Goal: Task Accomplishment & Management: Use online tool/utility

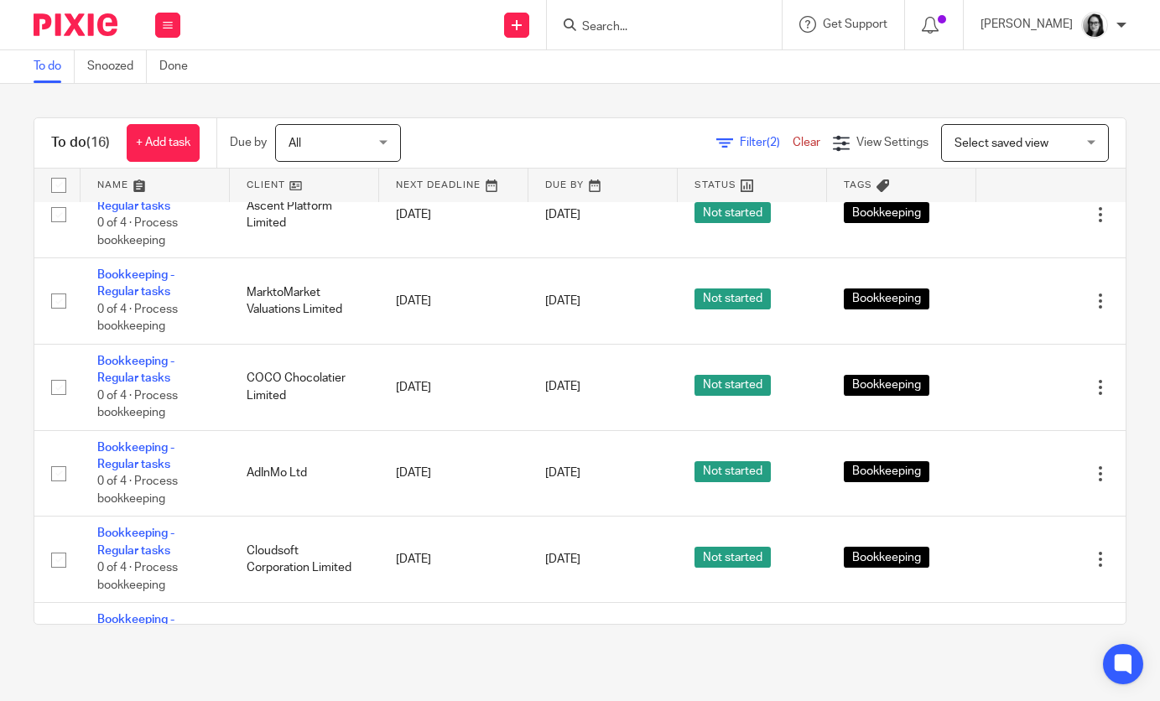
scroll to position [971, 0]
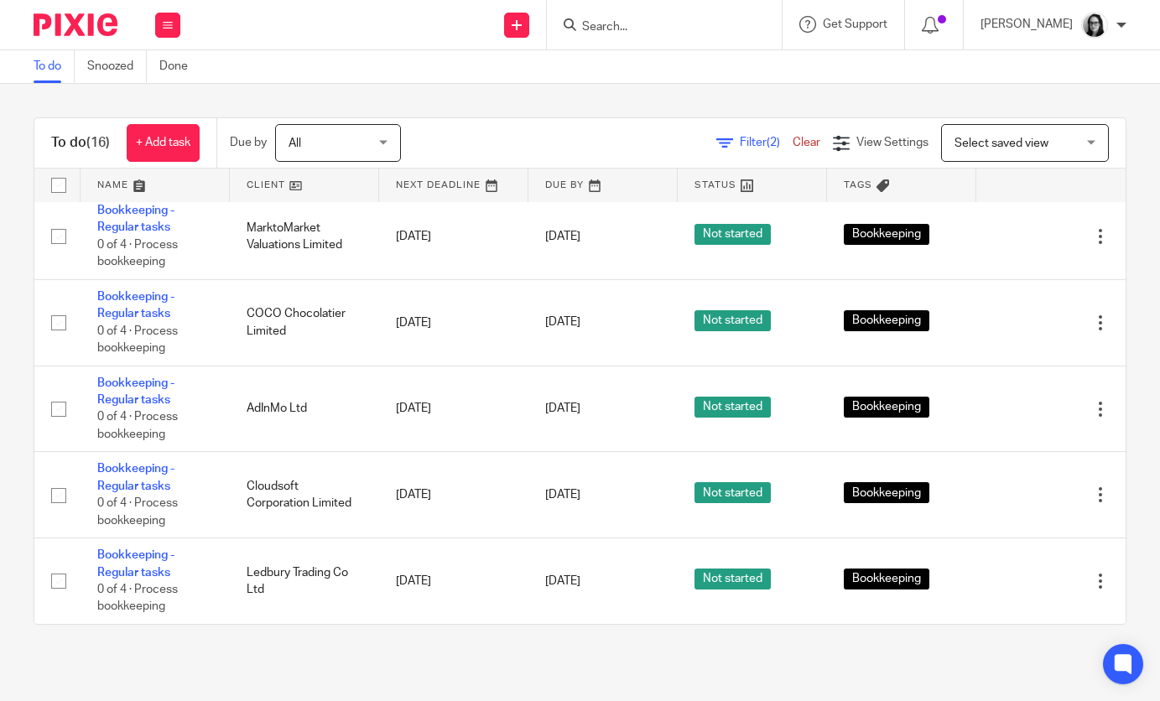
click at [754, 160] on div "Filter (2) Clear View Settings View Settings (2) Filters Clear Save Manage save…" at bounding box center [778, 143] width 696 height 38
click at [754, 152] on div "Filter (2) Clear View Settings View Settings (2) Filters Clear Save Manage save…" at bounding box center [778, 143] width 696 height 38
click at [752, 143] on span "Filter (2)" at bounding box center [766, 143] width 53 height 12
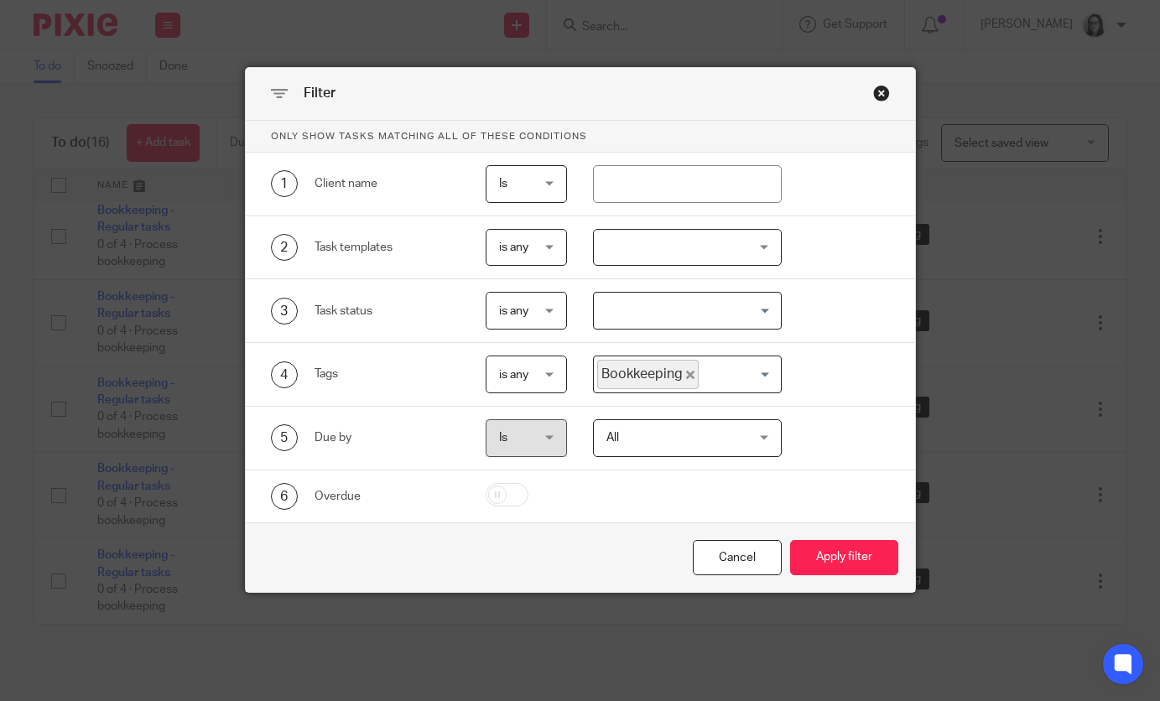
click at [683, 375] on span "Bookkeeping" at bounding box center [648, 374] width 102 height 29
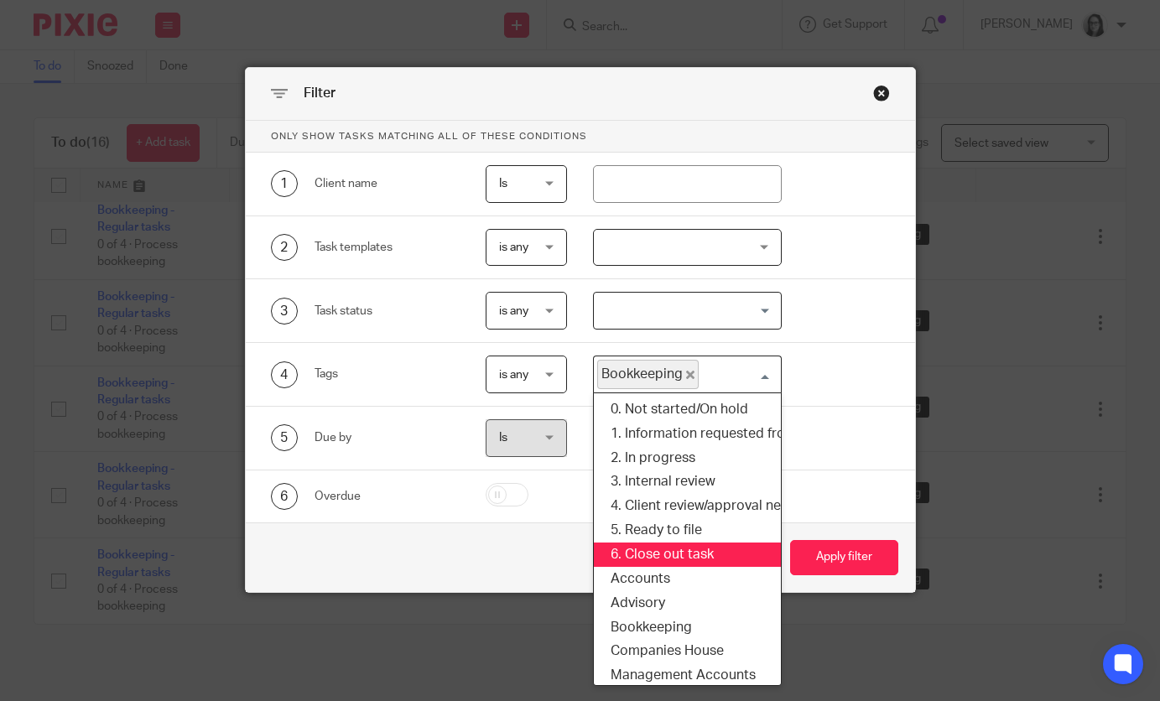
scroll to position [152, 7]
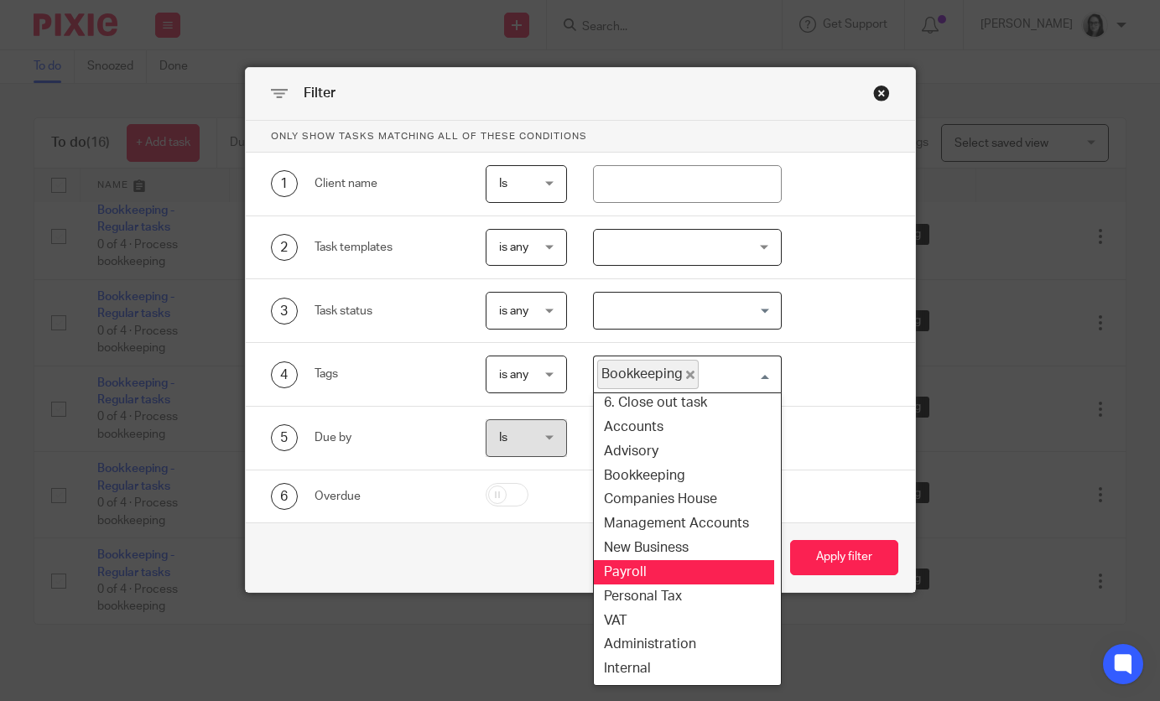
click at [662, 572] on li "Payroll" at bounding box center [680, 573] width 187 height 24
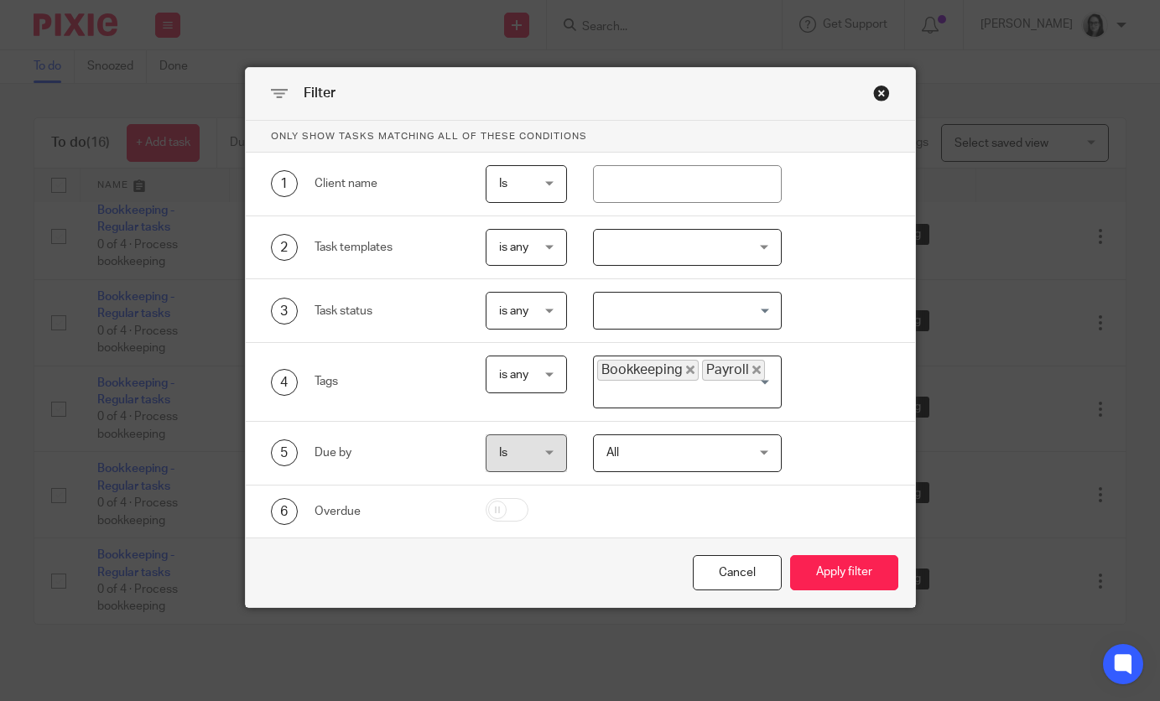
click at [686, 370] on icon "Deselect Bookkeeping" at bounding box center [690, 370] width 8 height 8
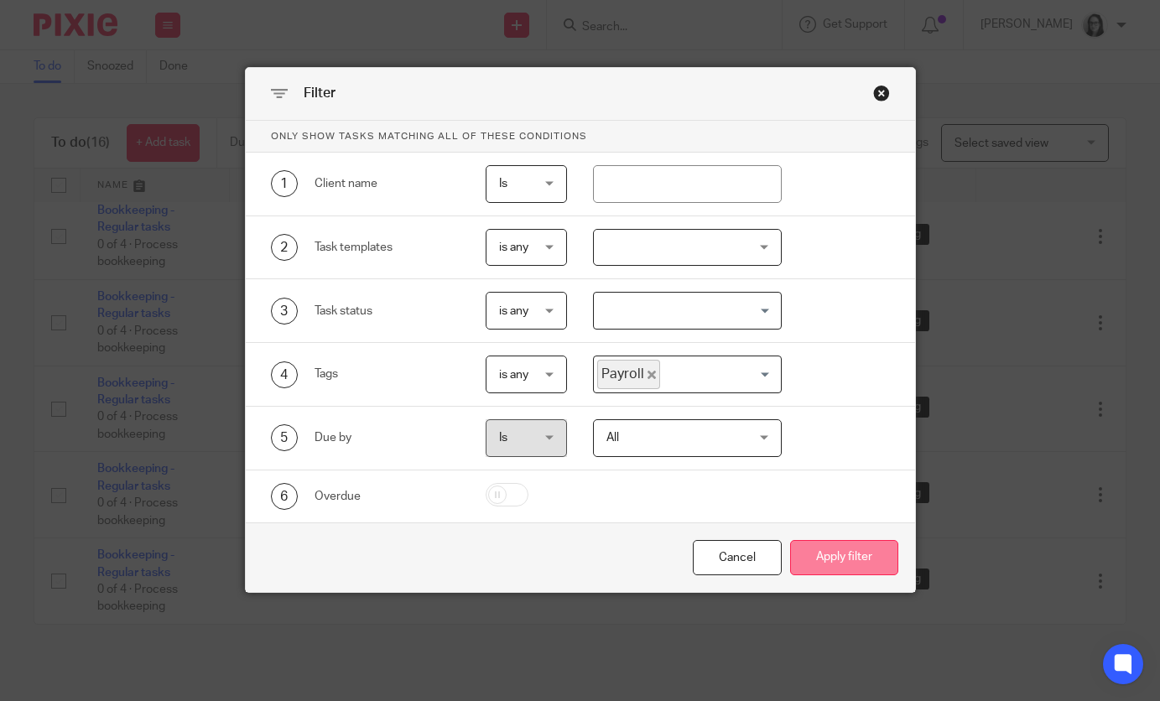
click at [811, 551] on button "Apply filter" at bounding box center [844, 558] width 108 height 36
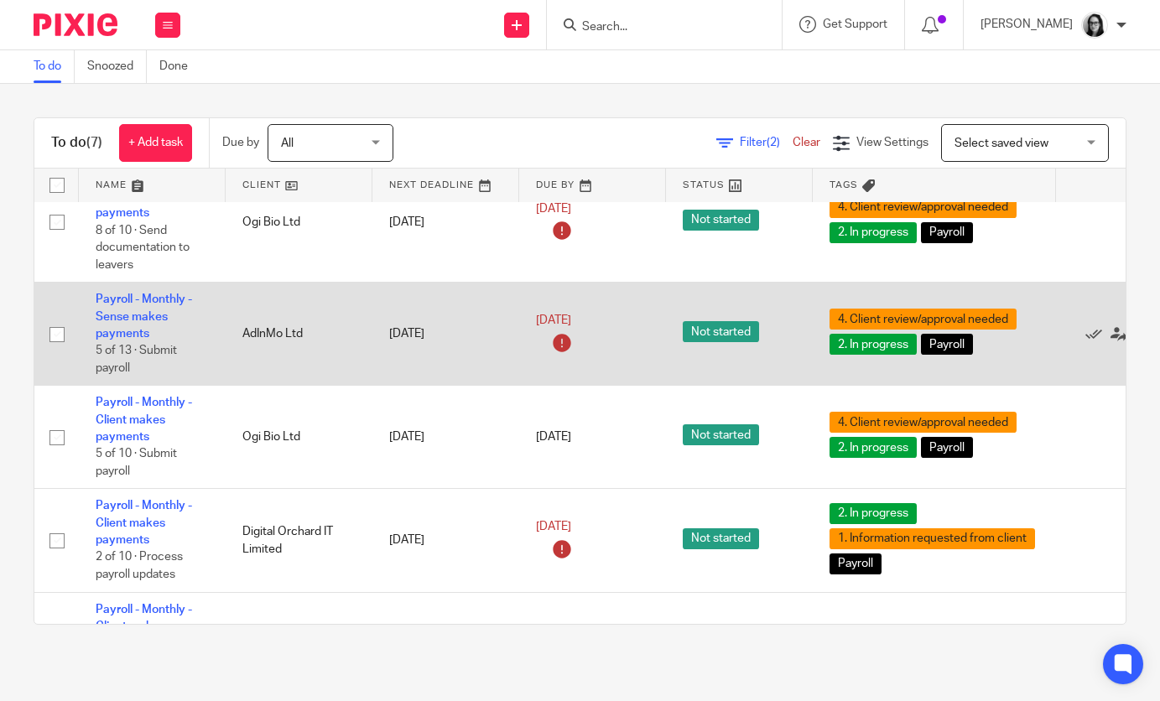
scroll to position [348, 2]
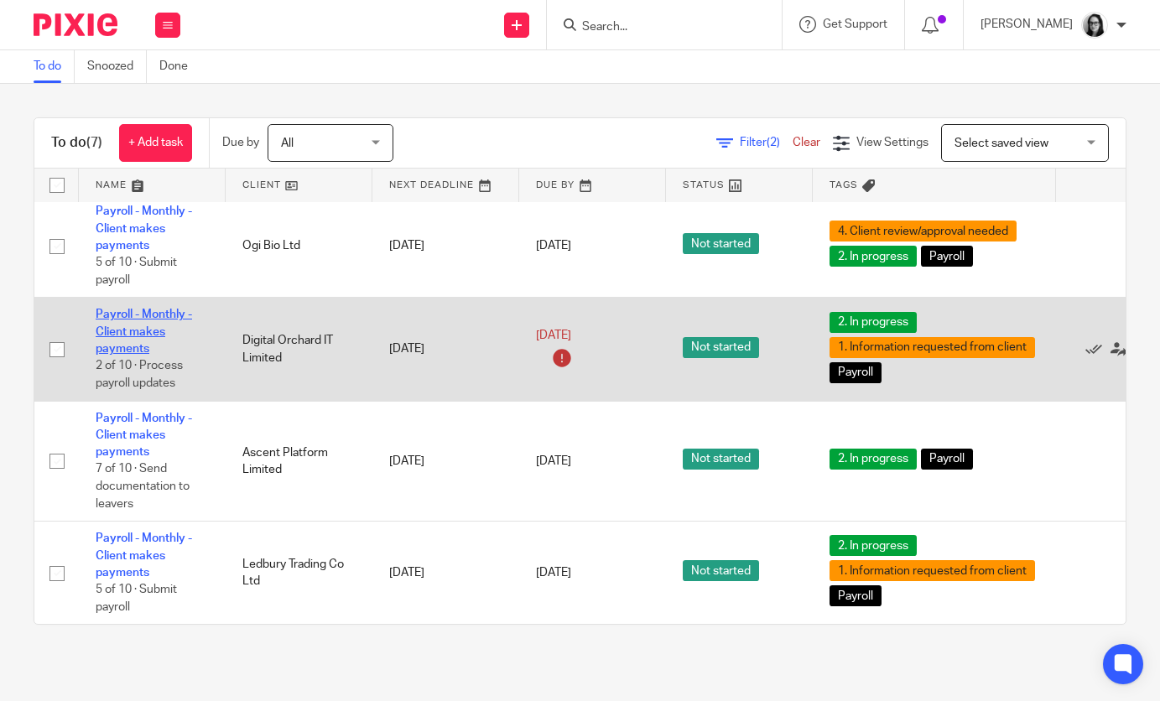
click at [109, 343] on link "Payroll - Monthly - Client makes payments" at bounding box center [144, 332] width 96 height 46
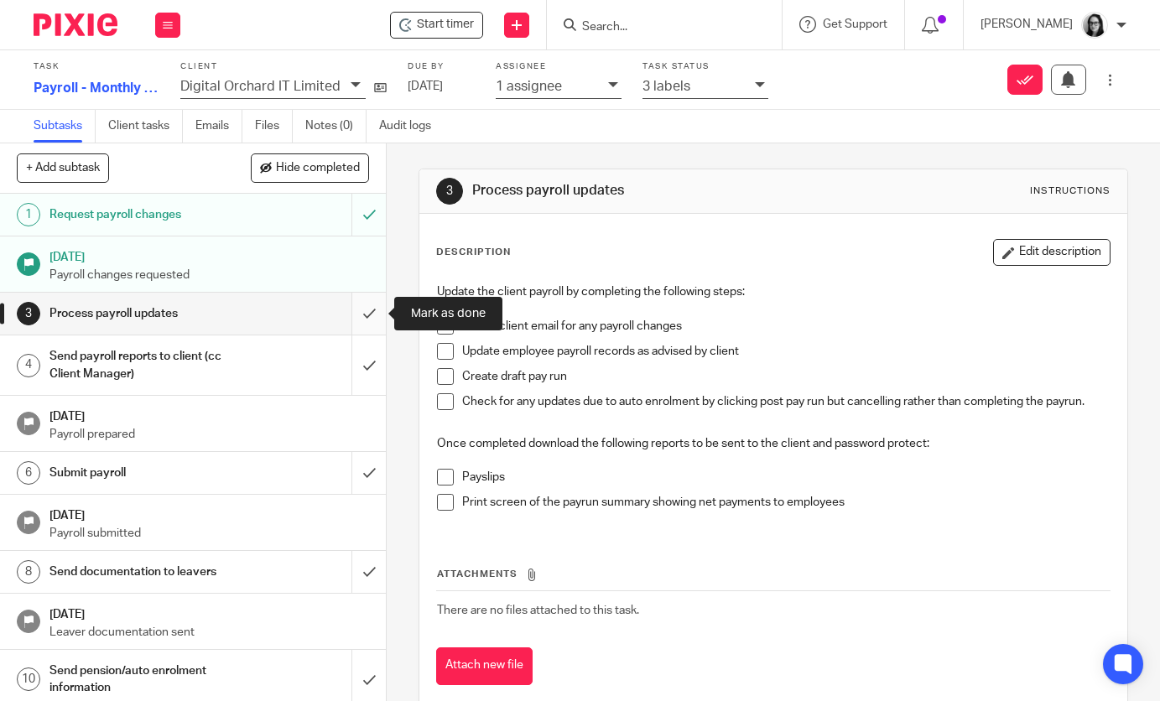
click at [369, 318] on input "submit" at bounding box center [193, 314] width 386 height 42
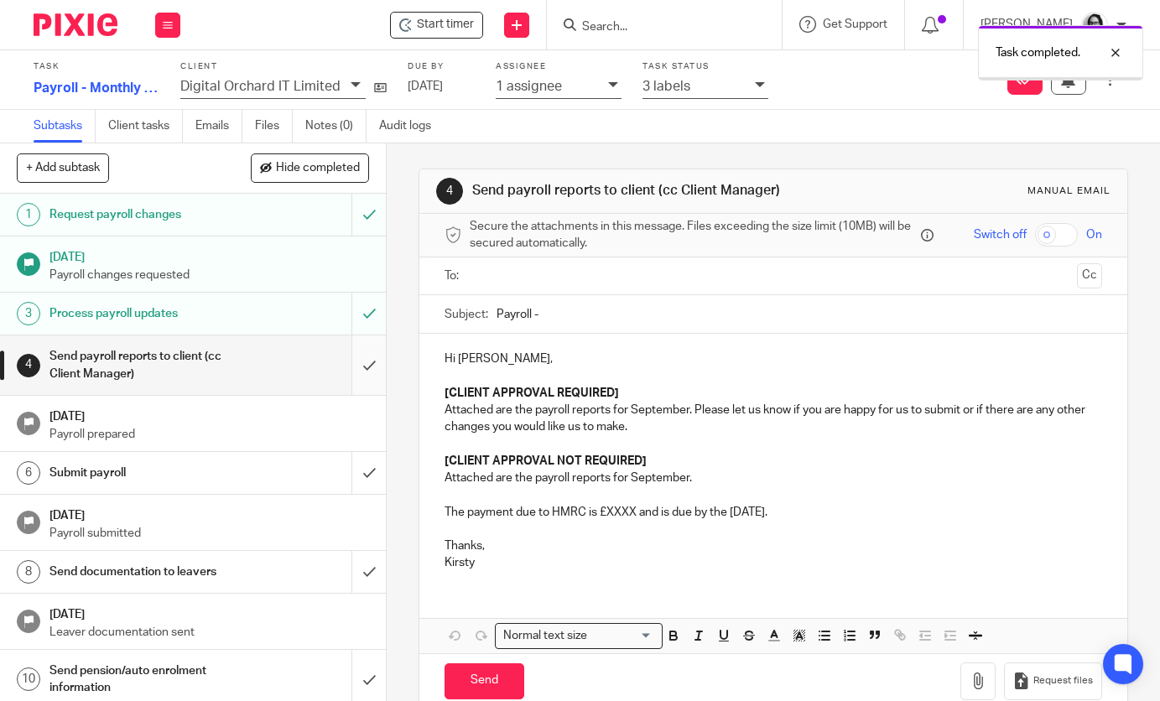
click at [378, 362] on input "submit" at bounding box center [193, 366] width 386 height 60
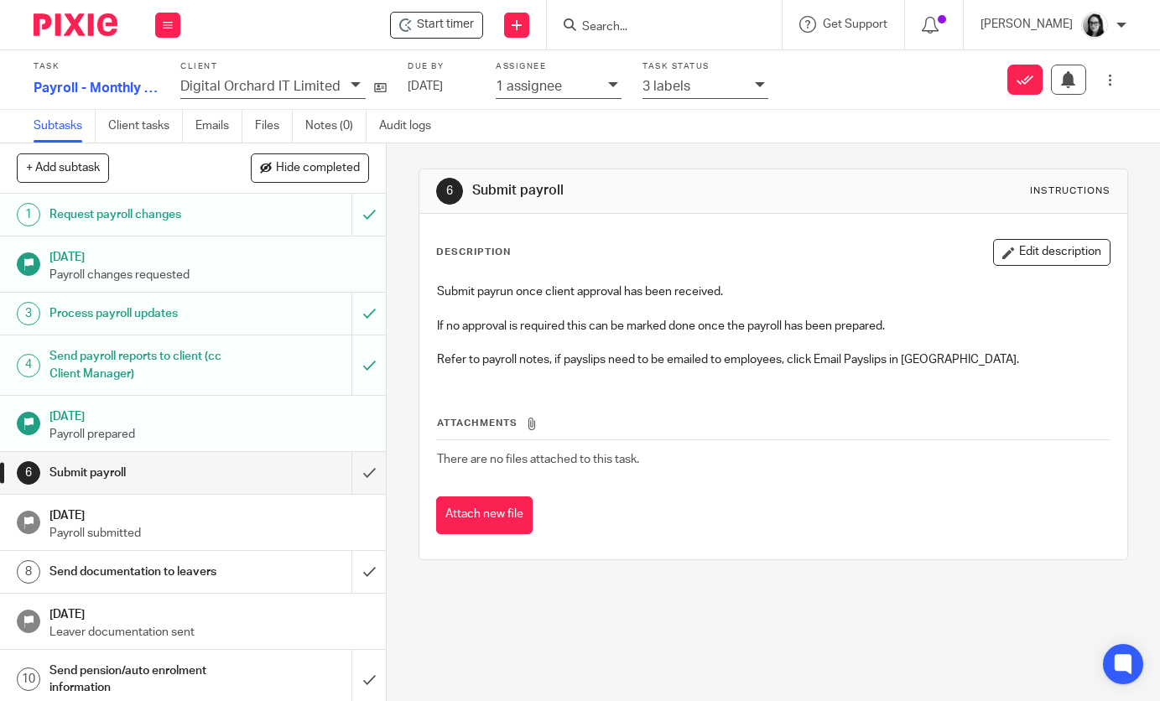
click at [73, 22] on img at bounding box center [76, 24] width 84 height 23
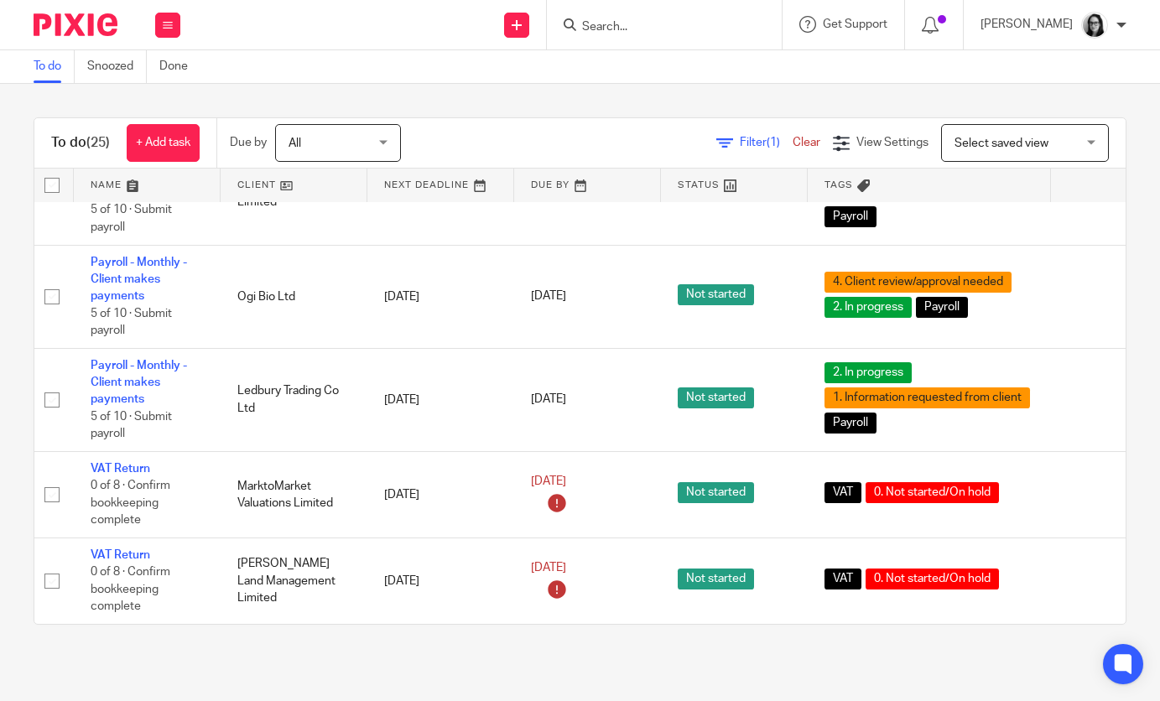
scroll to position [1933, 7]
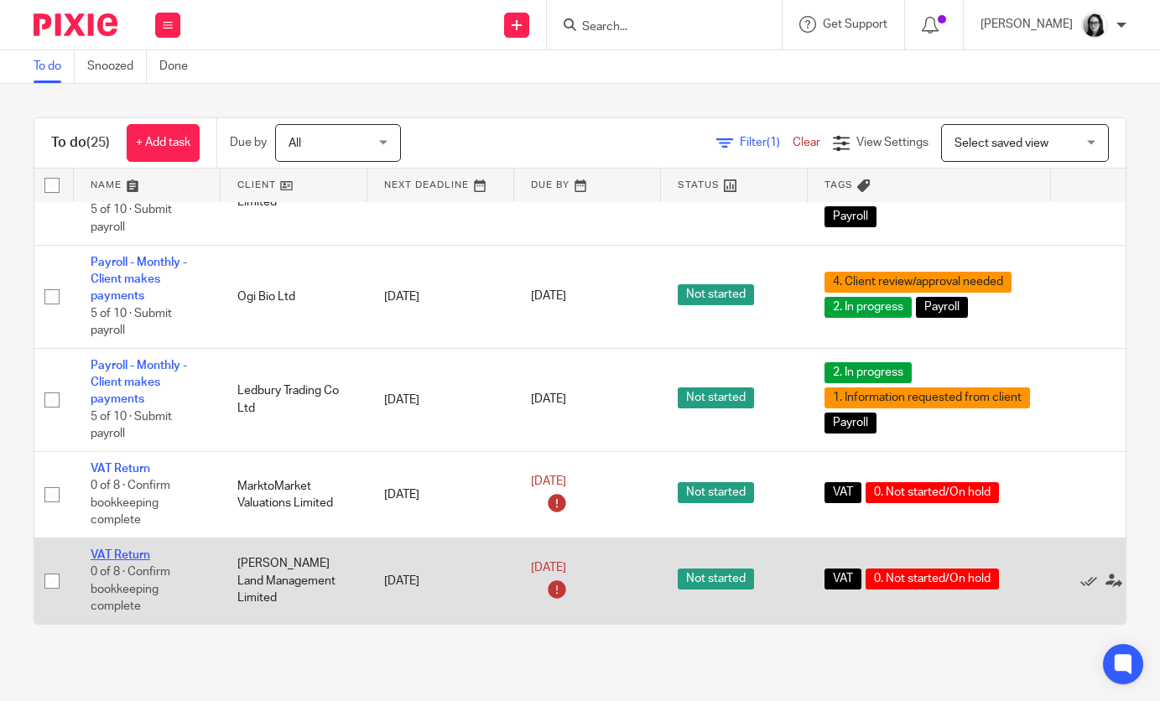
click at [110, 553] on link "VAT Return" at bounding box center [121, 556] width 60 height 12
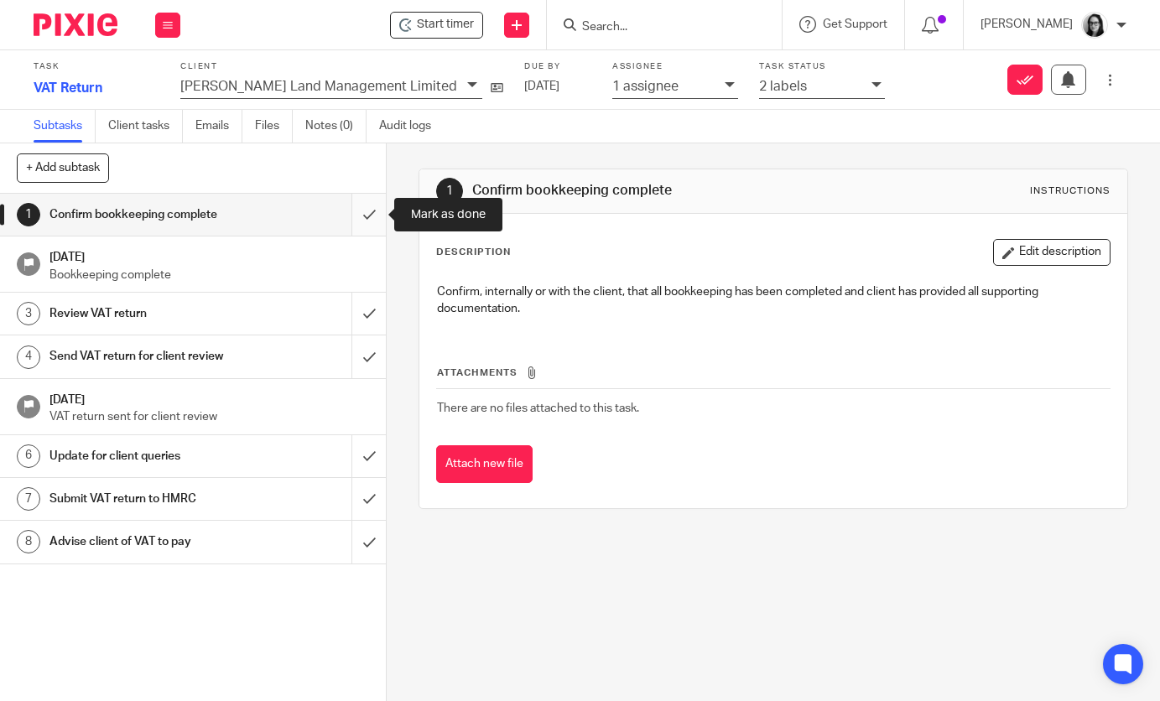
click at [376, 216] on input "submit" at bounding box center [193, 215] width 386 height 42
click at [872, 78] on div at bounding box center [878, 85] width 13 height 19
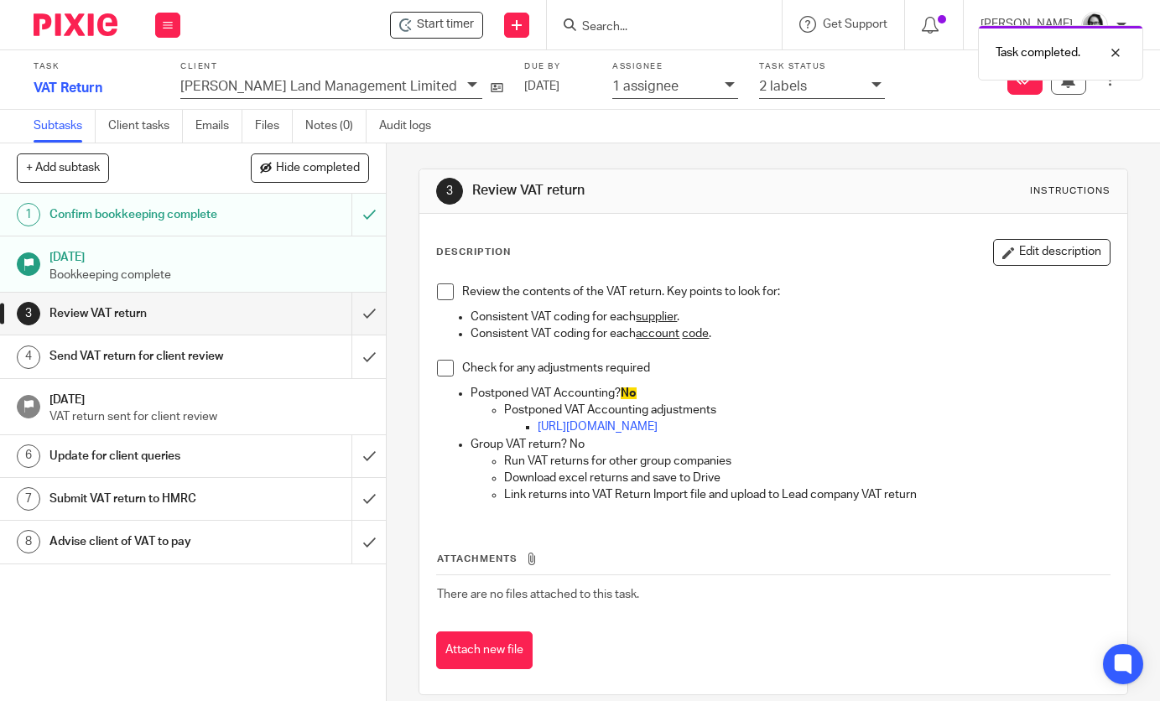
click at [872, 87] on icon at bounding box center [877, 85] width 10 height 10
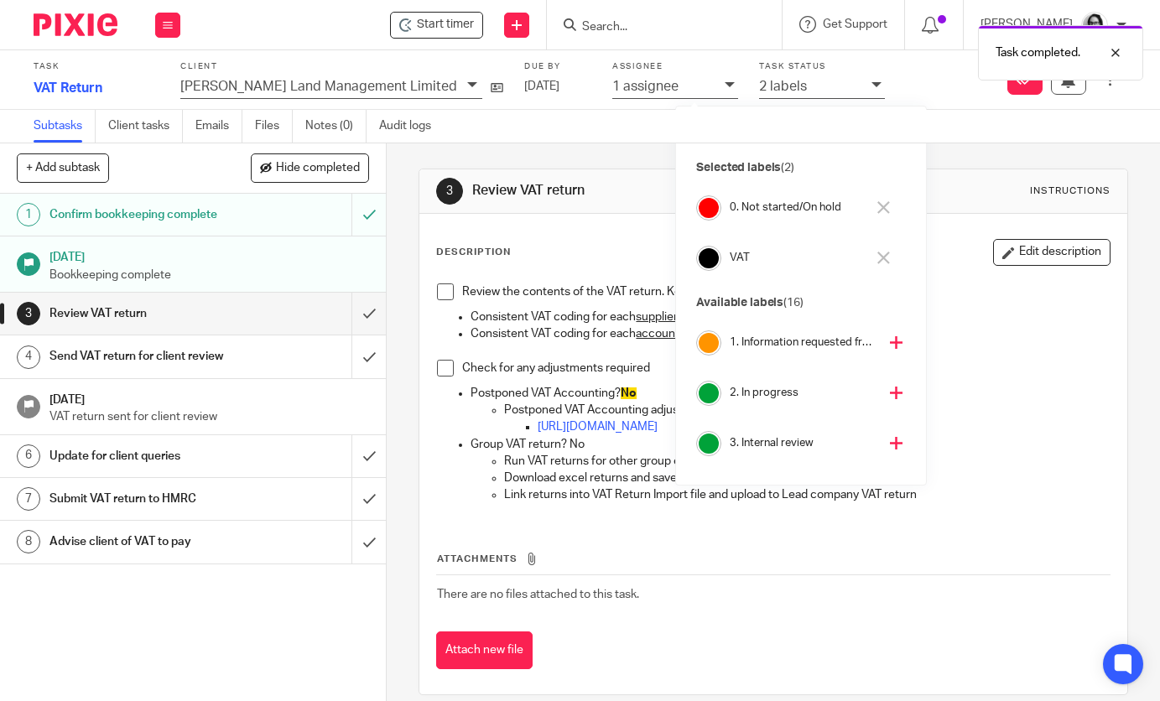
click at [886, 206] on icon at bounding box center [884, 207] width 13 height 13
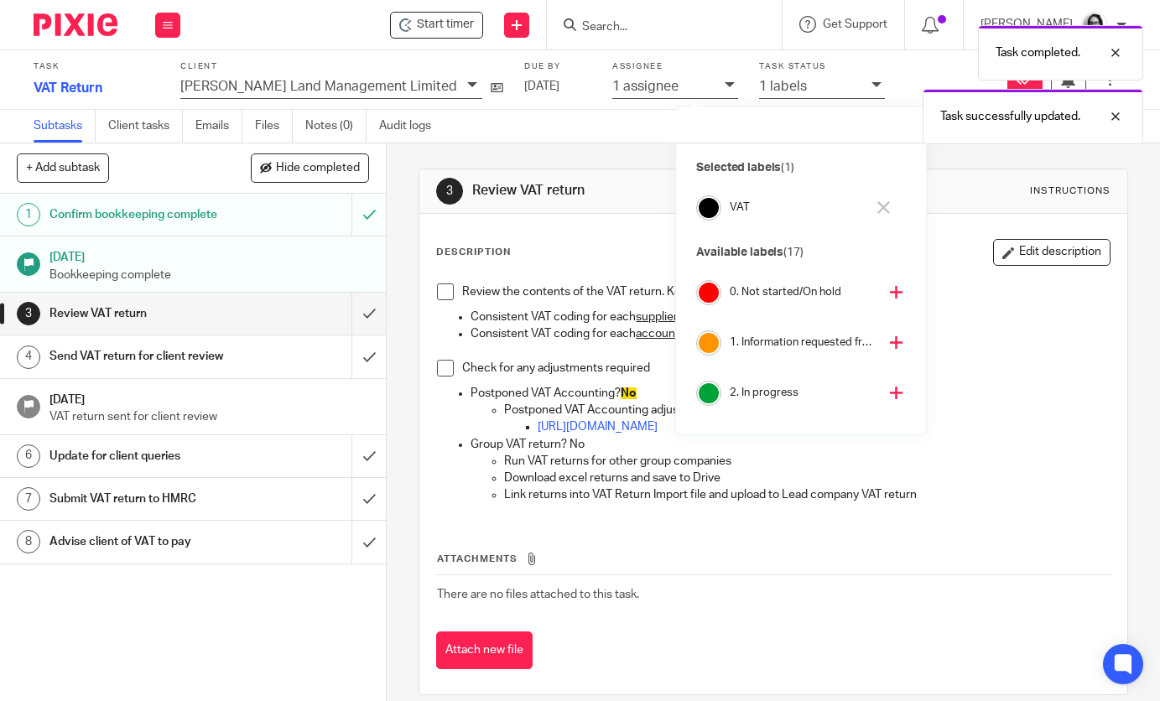
click at [890, 389] on icon at bounding box center [896, 393] width 13 height 13
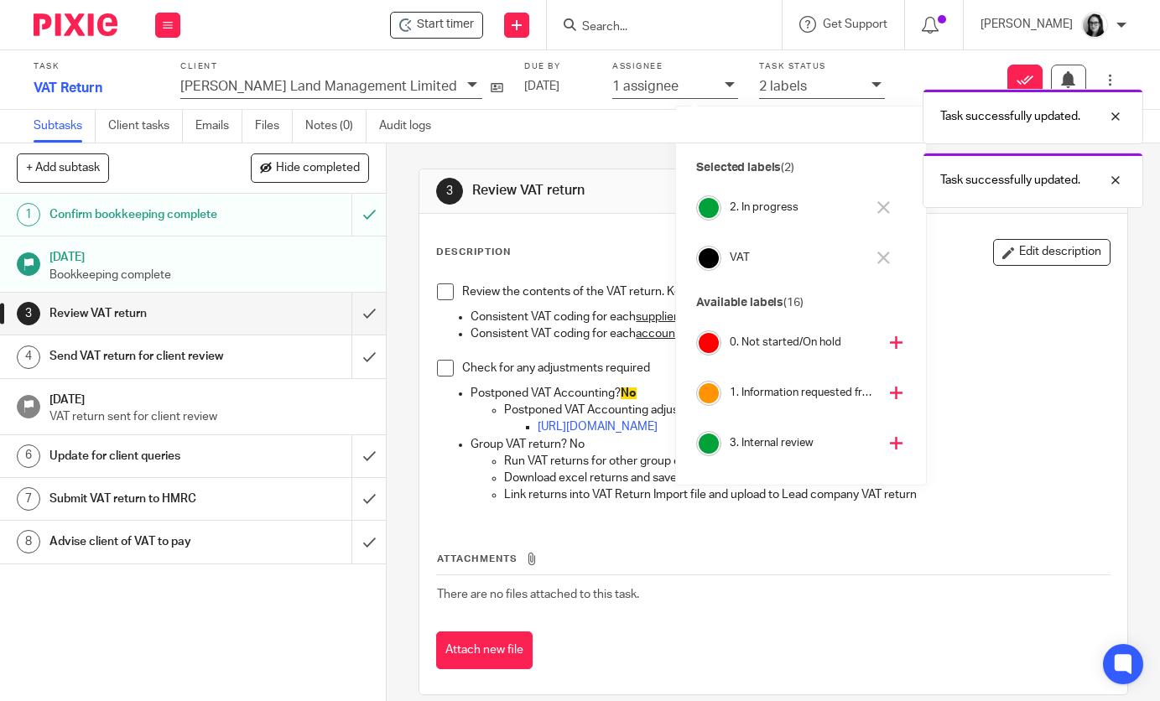
click at [890, 445] on icon at bounding box center [896, 443] width 13 height 13
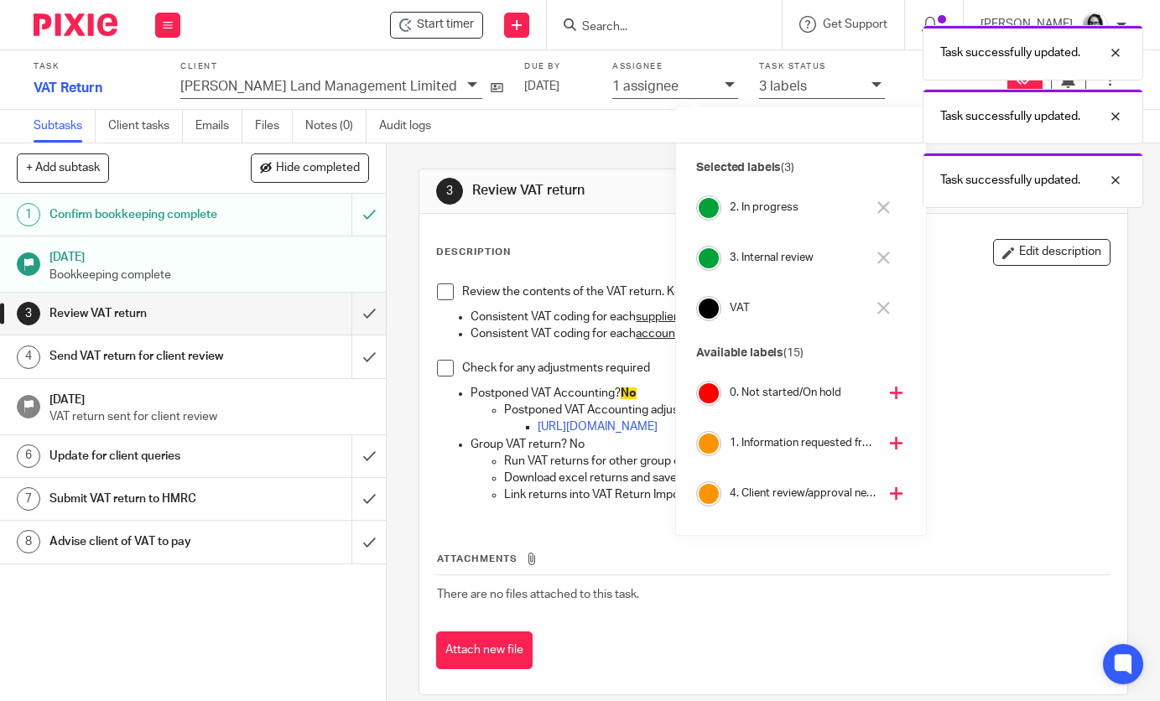
click at [558, 270] on div "Description Edit description Review the contents of the VAT return. Key points …" at bounding box center [773, 378] width 674 height 279
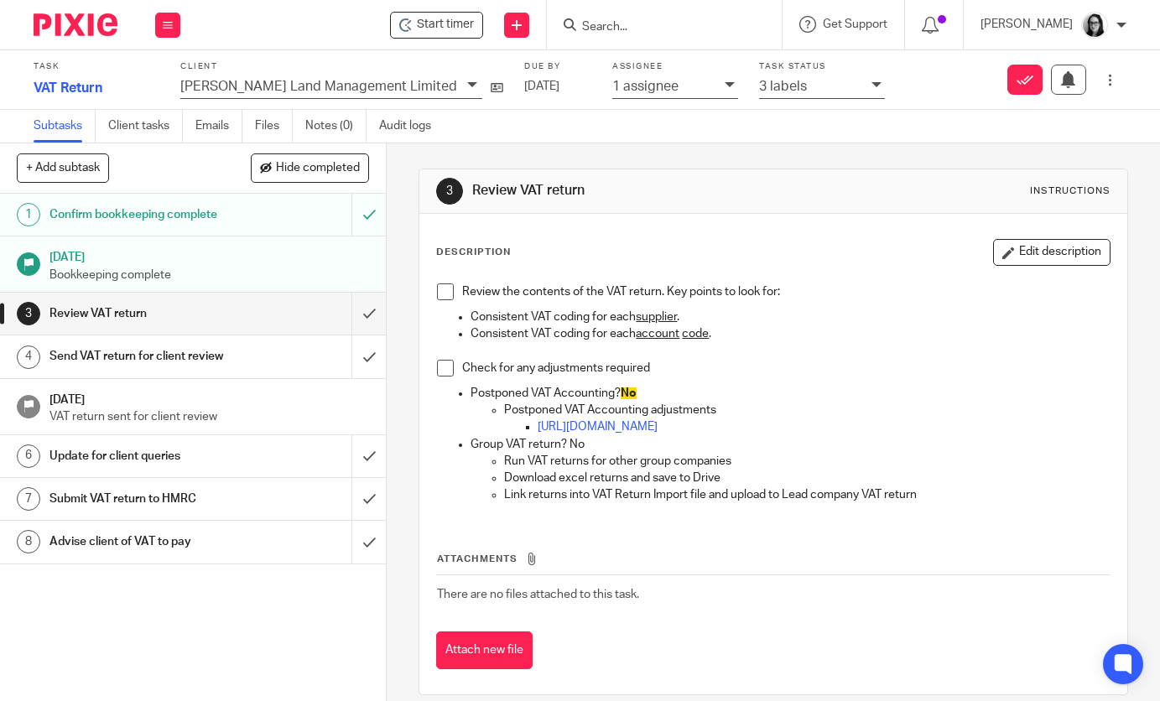
click at [613, 81] on div "1 assignee" at bounding box center [665, 85] width 104 height 19
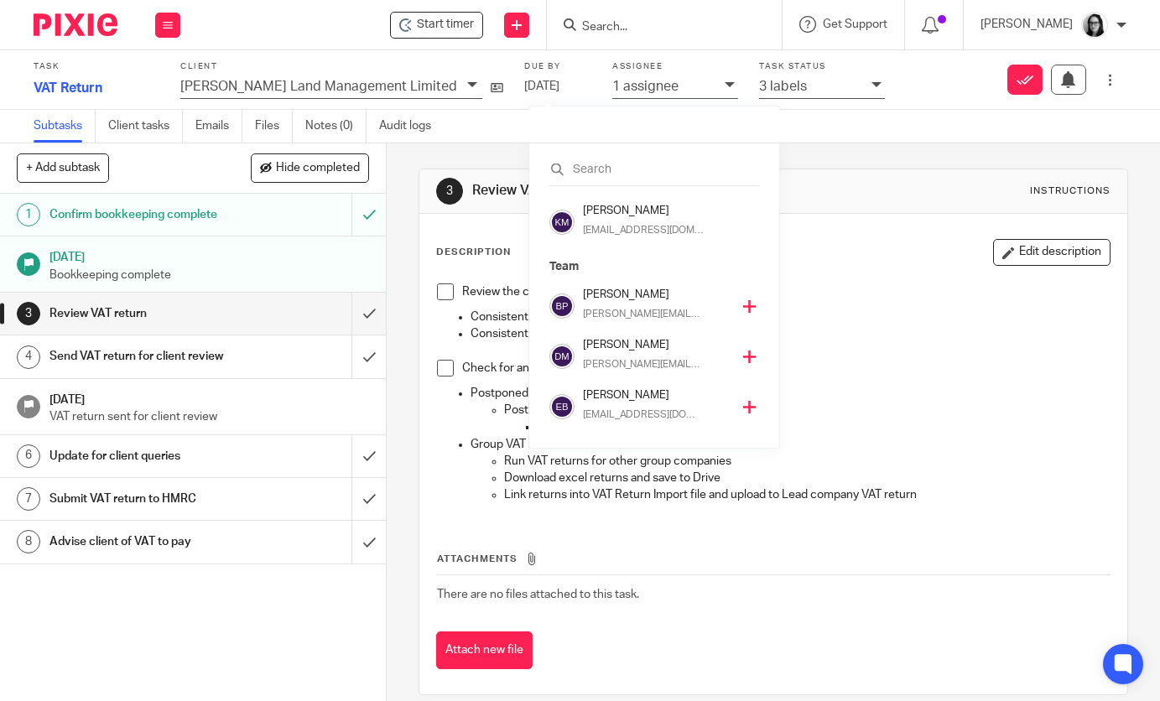
click at [743, 312] on icon at bounding box center [749, 306] width 13 height 13
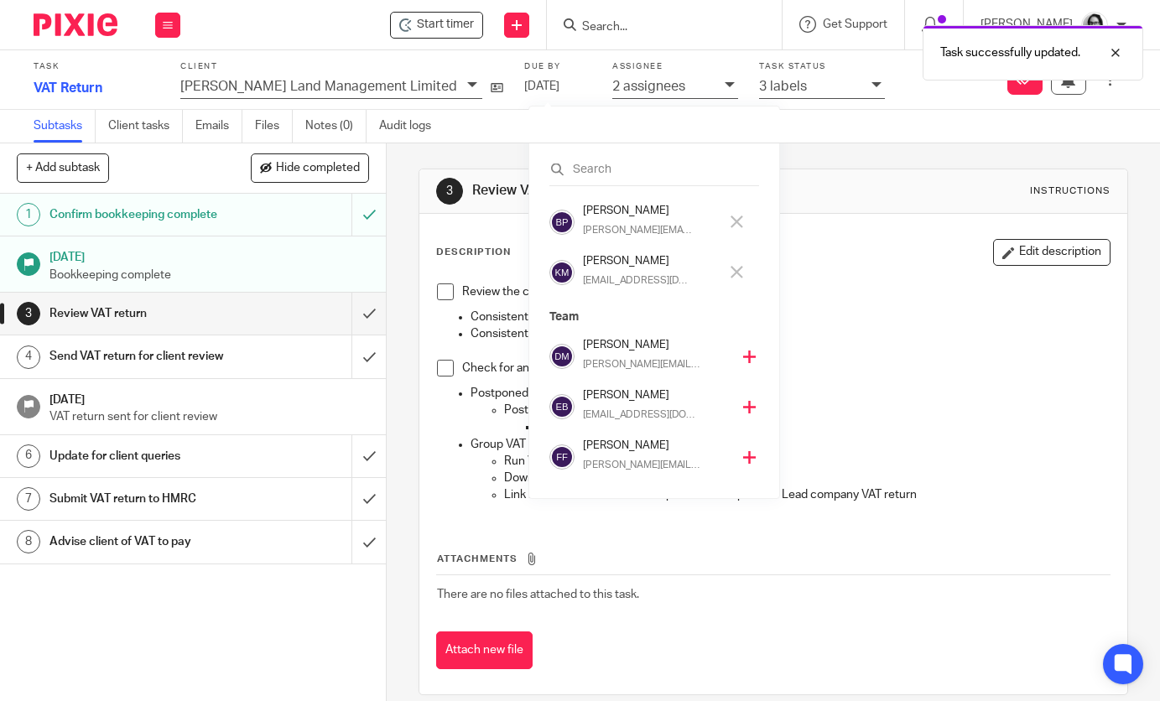
click at [731, 275] on icon at bounding box center [737, 272] width 13 height 13
